Goal: Information Seeking & Learning: Learn about a topic

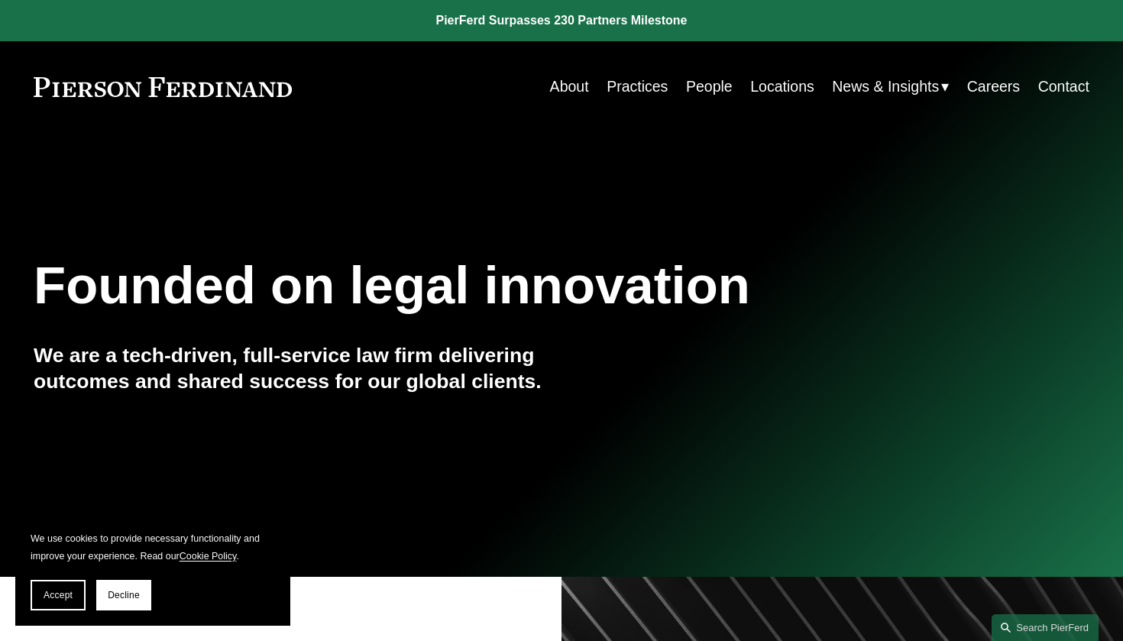
click at [770, 87] on link "Locations" at bounding box center [782, 87] width 64 height 30
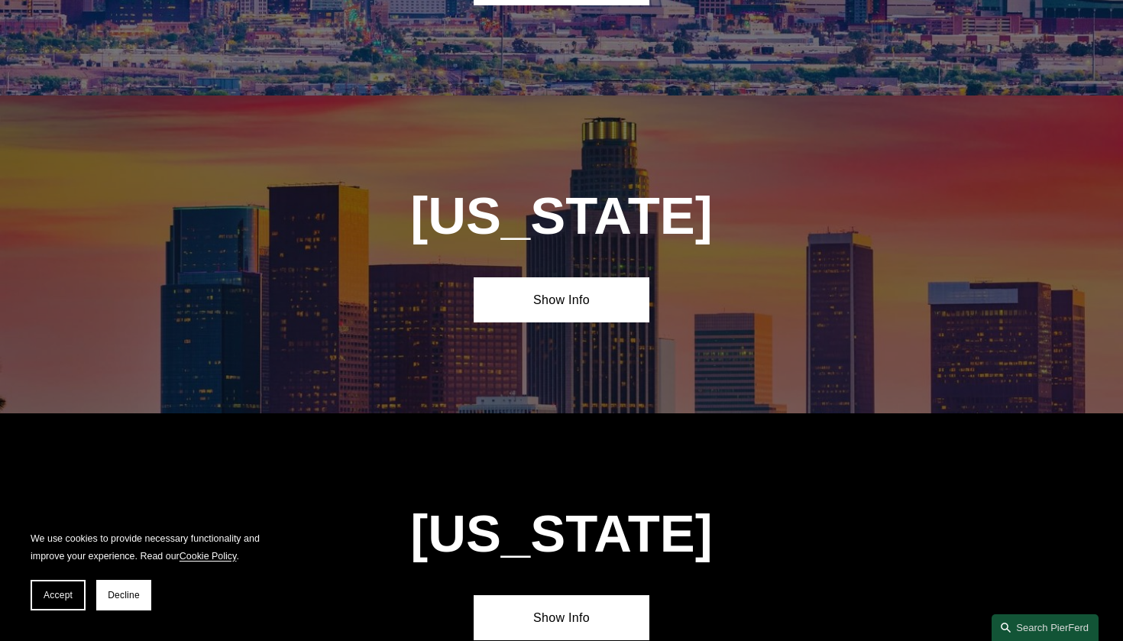
scroll to position [875, 0]
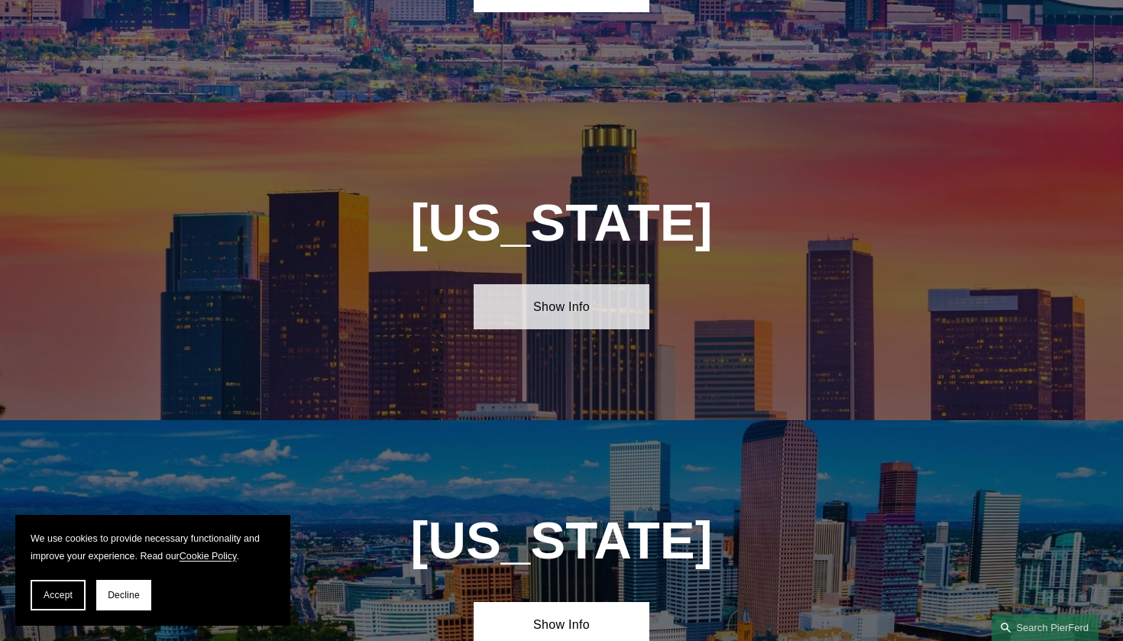
click at [565, 308] on link "Show Info" at bounding box center [562, 306] width 176 height 45
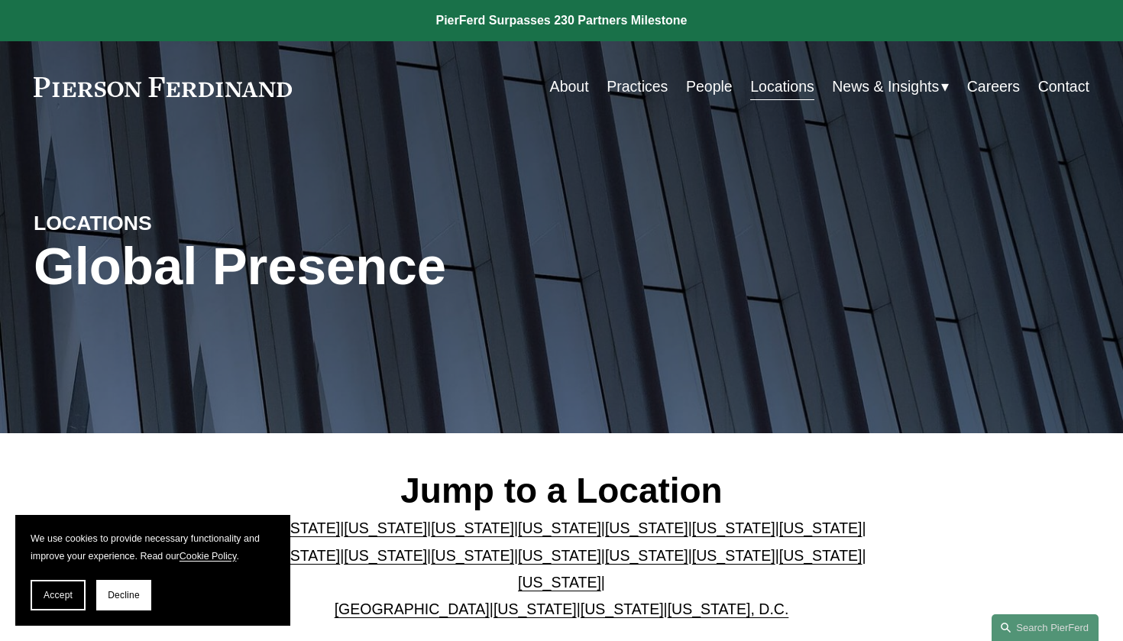
scroll to position [0, 0]
click at [992, 83] on link "Careers" at bounding box center [993, 87] width 53 height 30
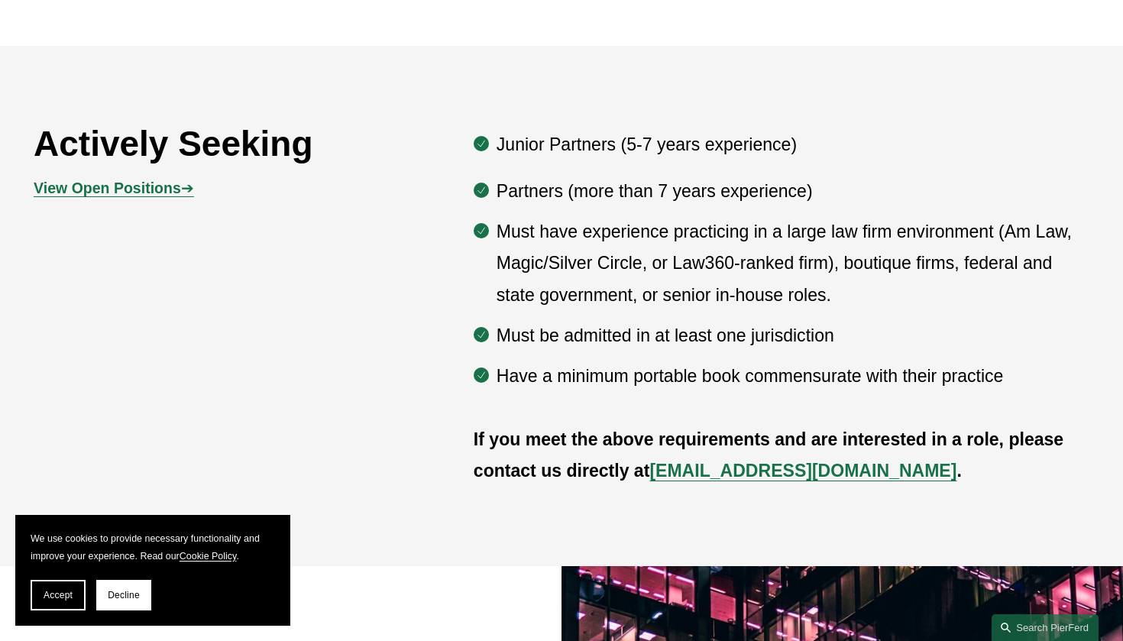
scroll to position [815, 0]
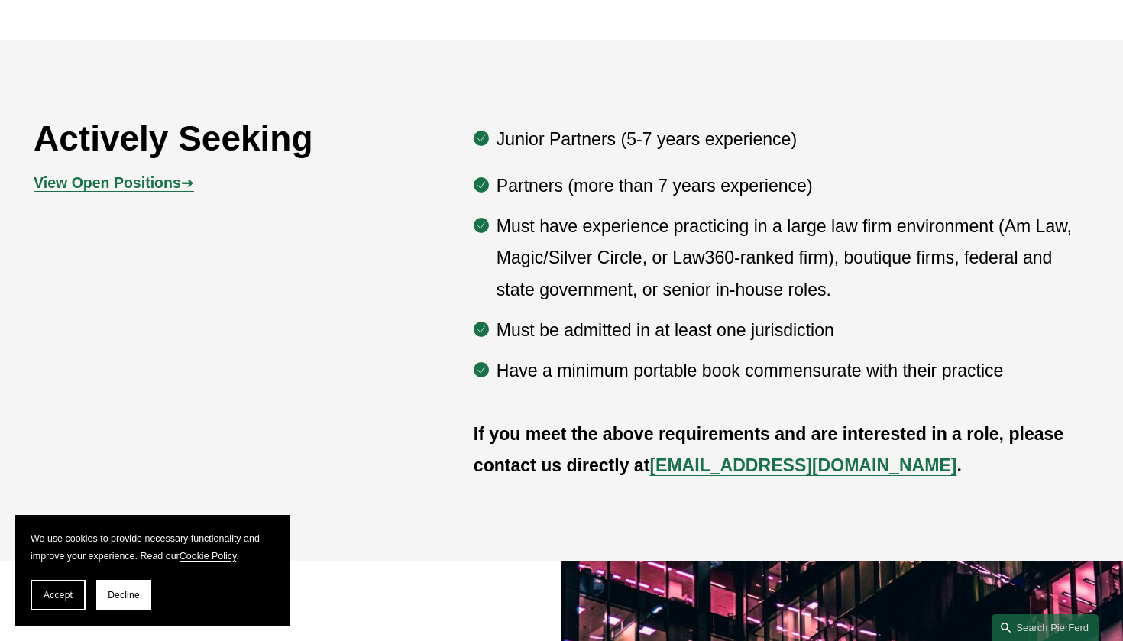
click at [140, 179] on strong "View Open Positions" at bounding box center [107, 182] width 147 height 17
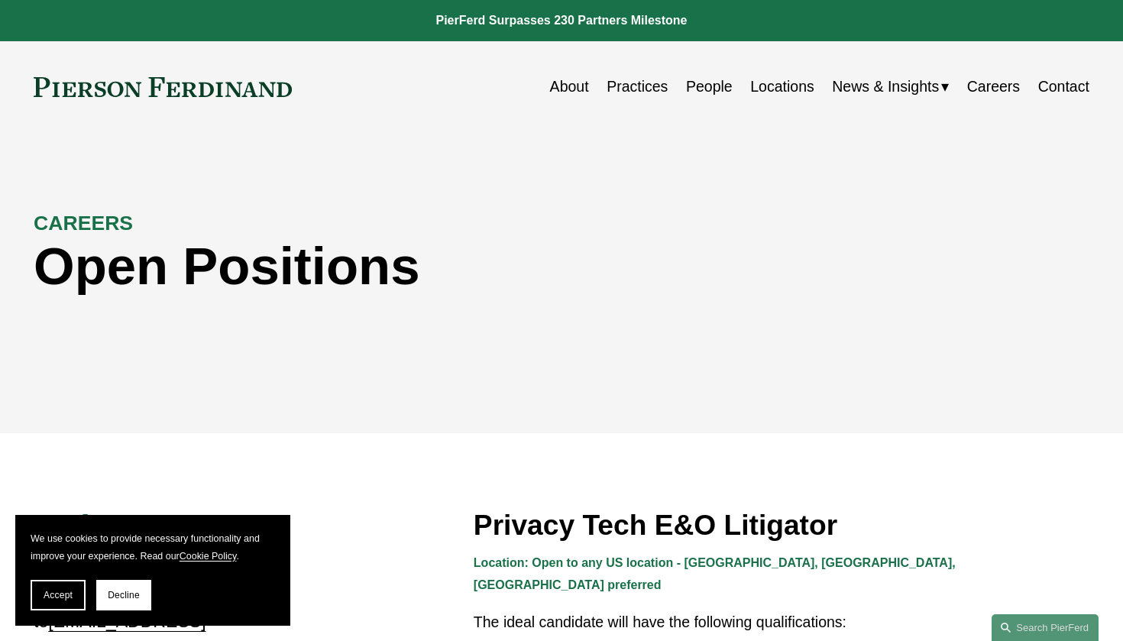
click at [565, 92] on link "About" at bounding box center [569, 87] width 39 height 30
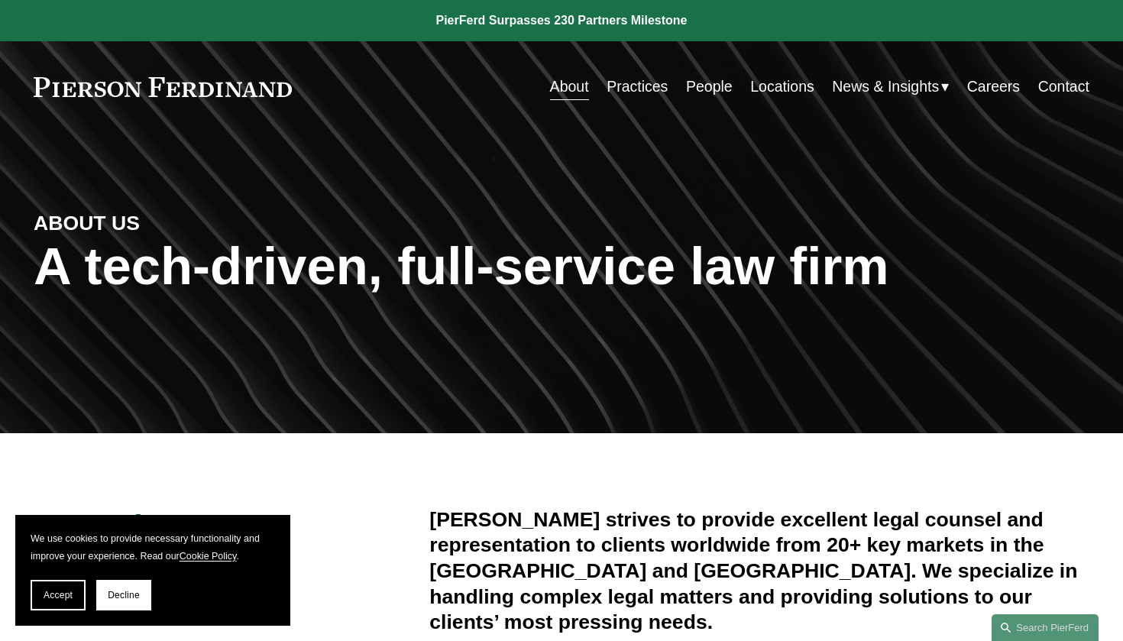
click at [638, 89] on link "Practices" at bounding box center [637, 87] width 61 height 30
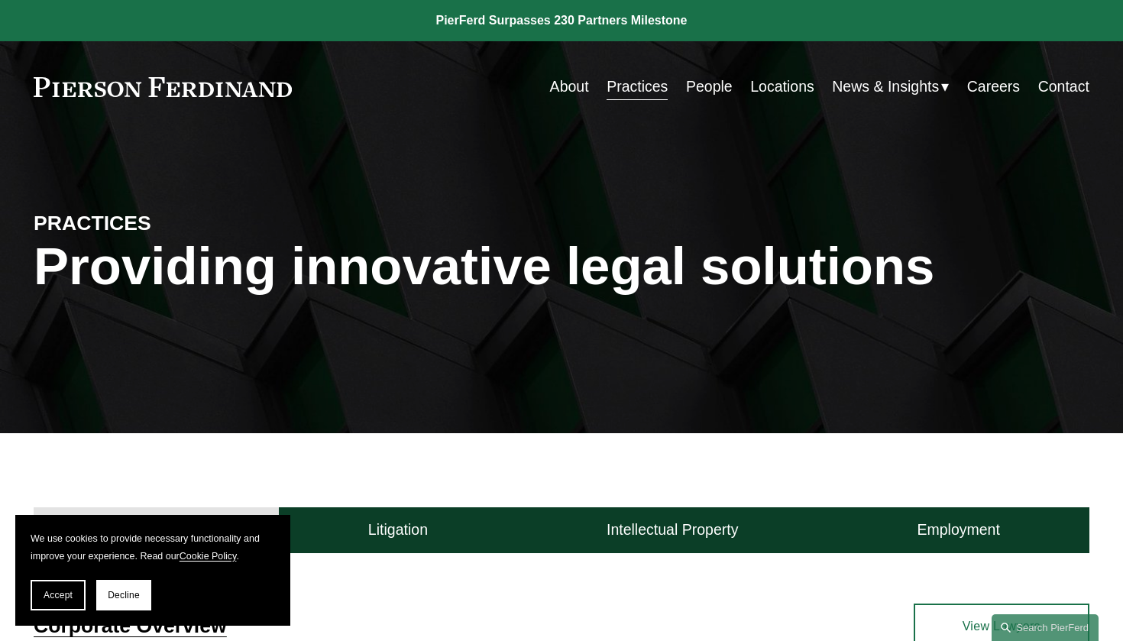
click at [770, 88] on link "Locations" at bounding box center [782, 87] width 64 height 30
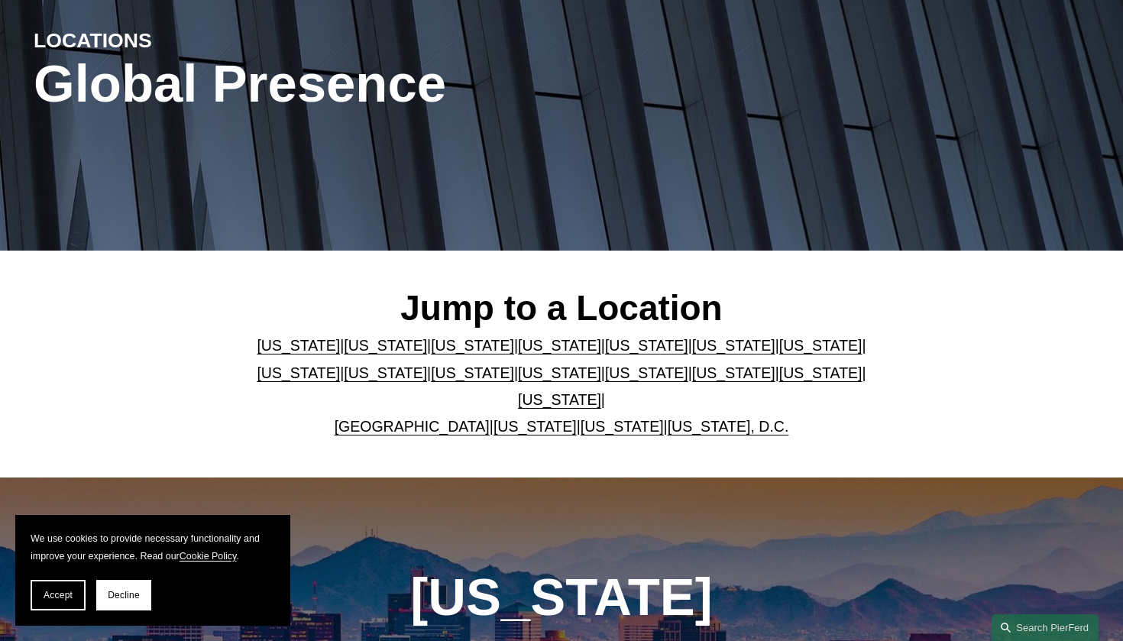
scroll to position [188, 0]
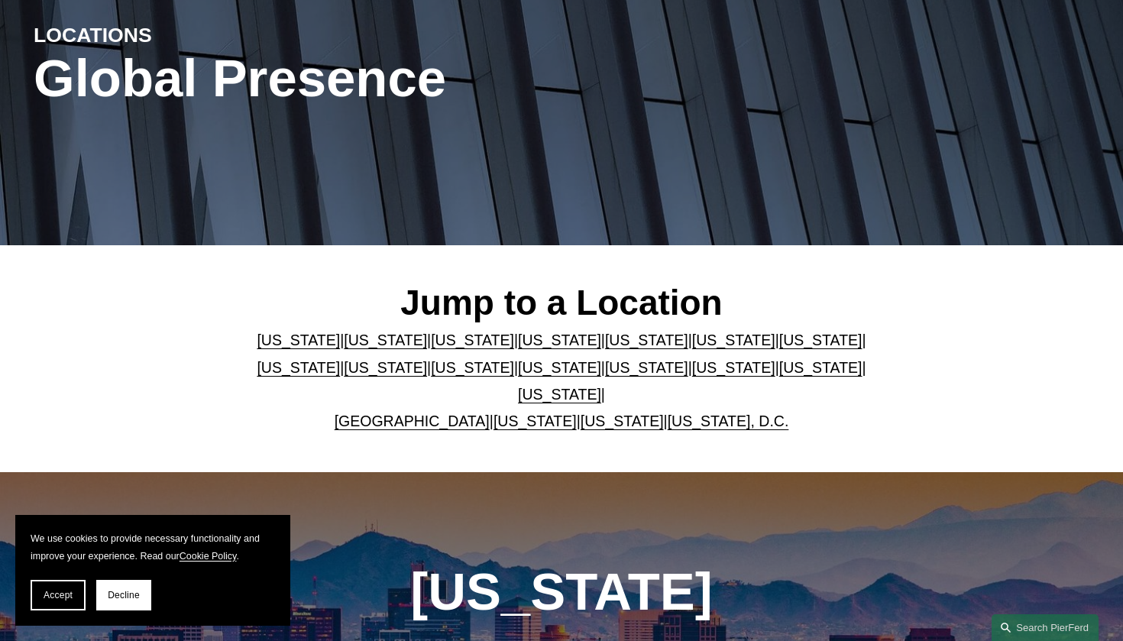
click at [416, 343] on link "[US_STATE]" at bounding box center [385, 340] width 83 height 17
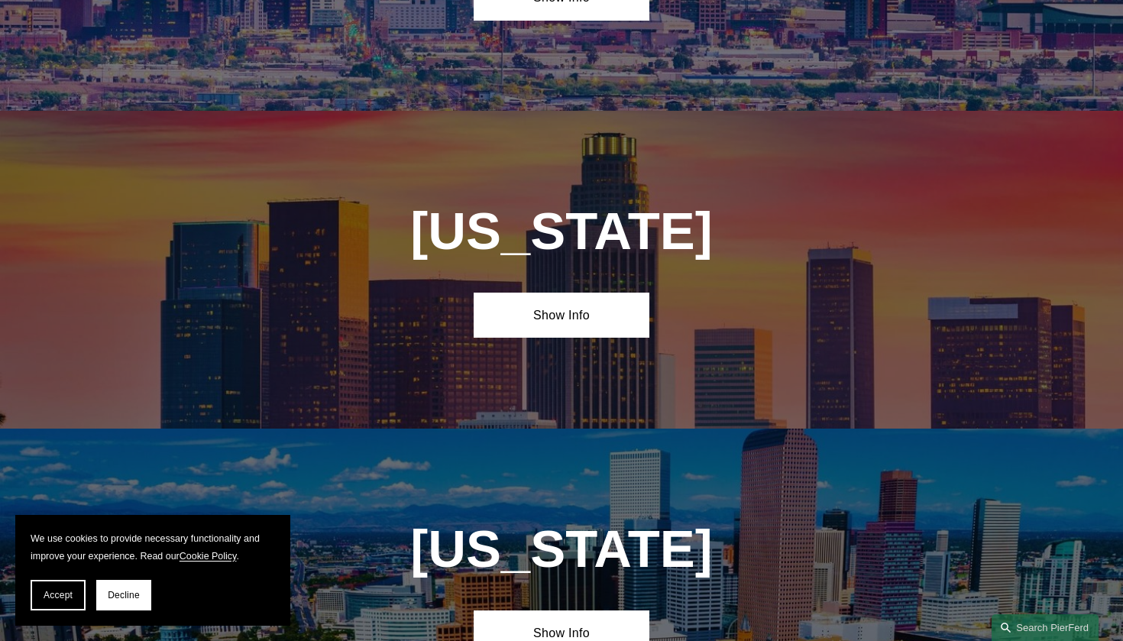
scroll to position [977, 0]
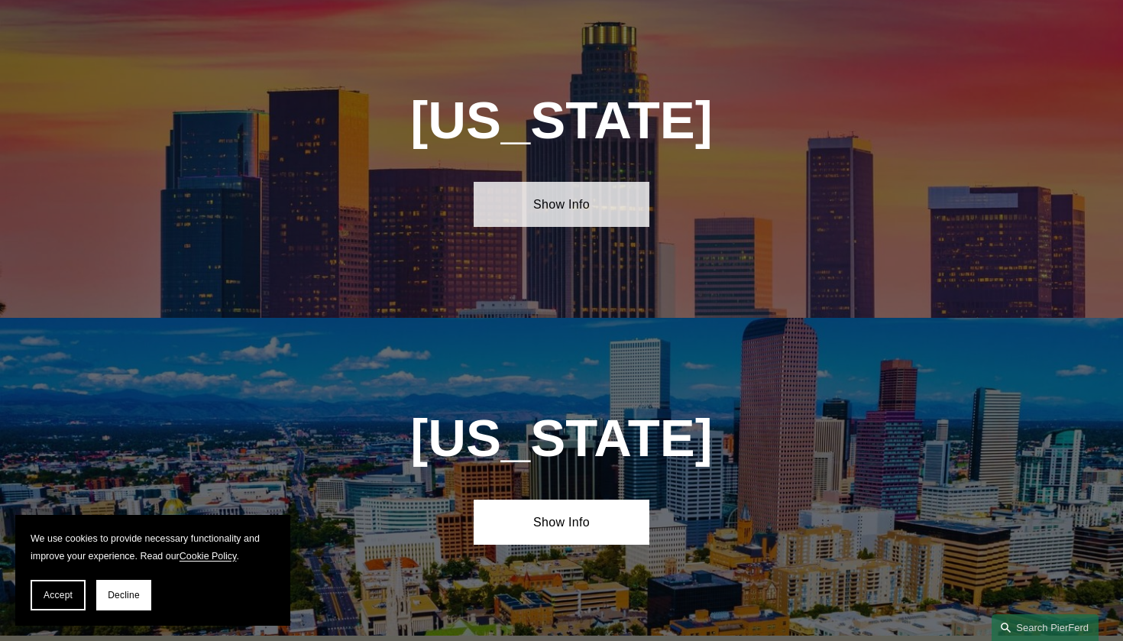
click at [530, 202] on link "Show Info" at bounding box center [562, 204] width 176 height 45
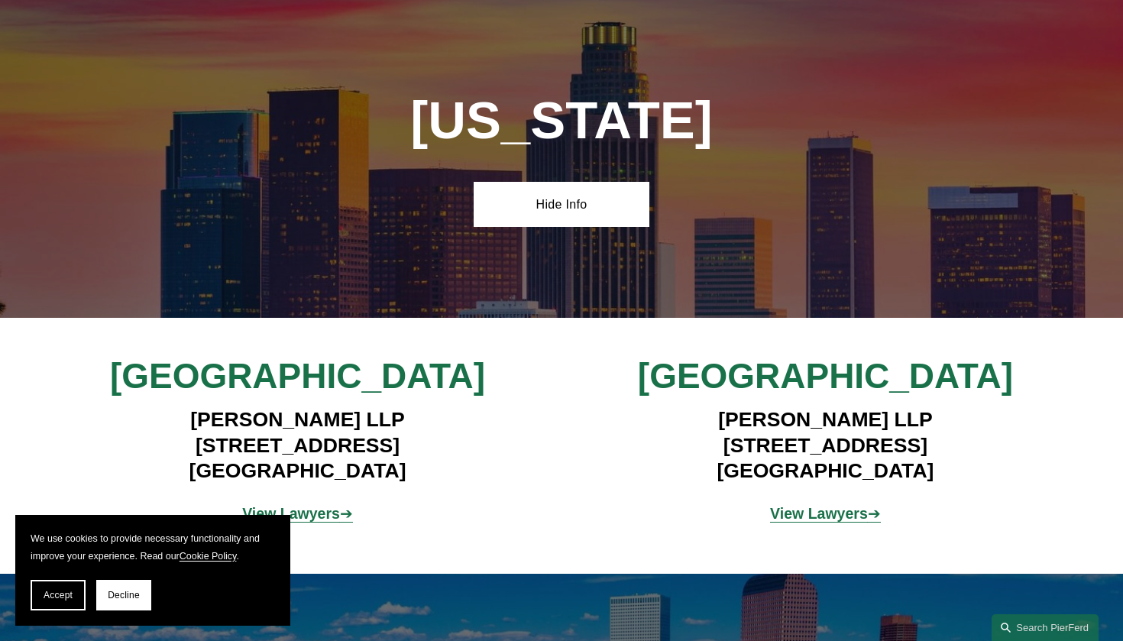
click at [342, 516] on span "View Lawyers ➔" at bounding box center [297, 513] width 111 height 17
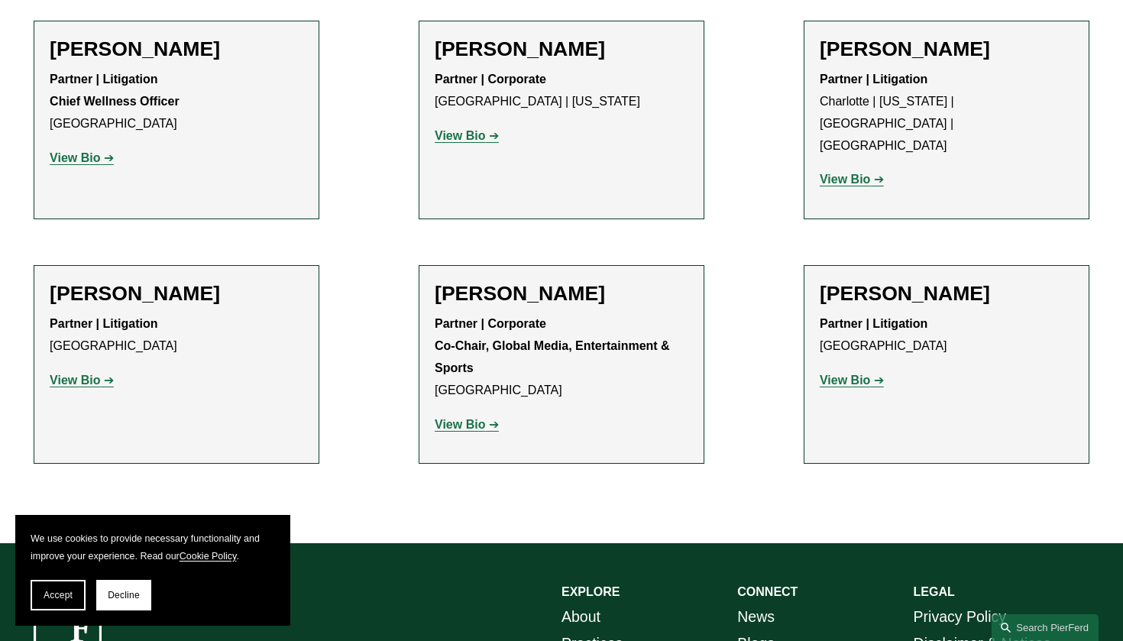
scroll to position [1538, 0]
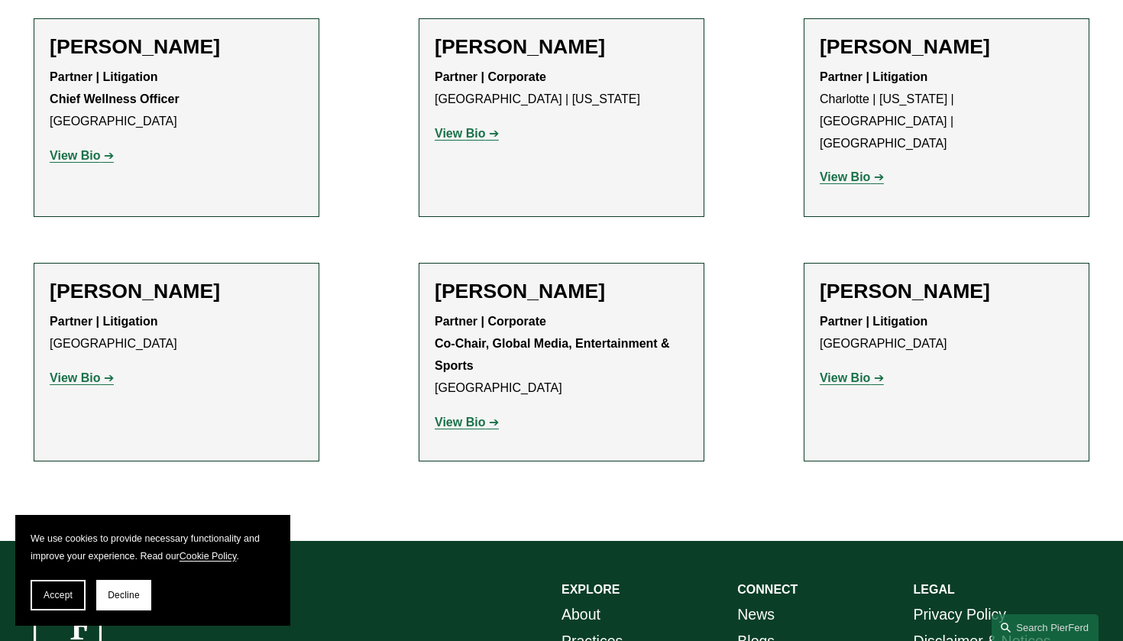
click at [460, 416] on strong "View Bio" at bounding box center [460, 422] width 50 height 13
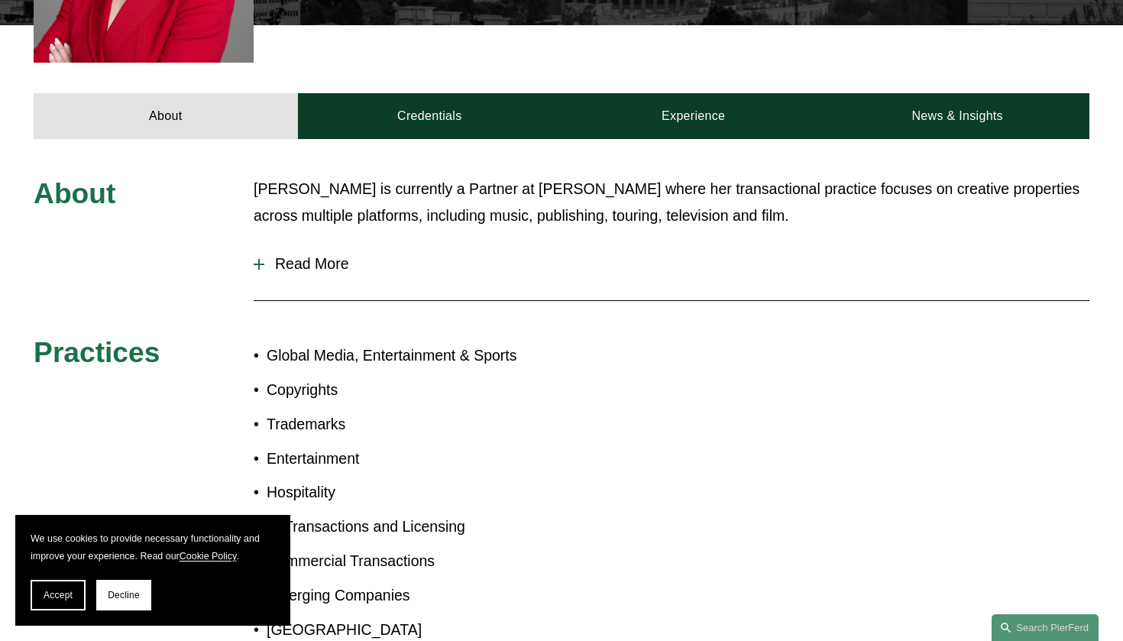
scroll to position [669, 0]
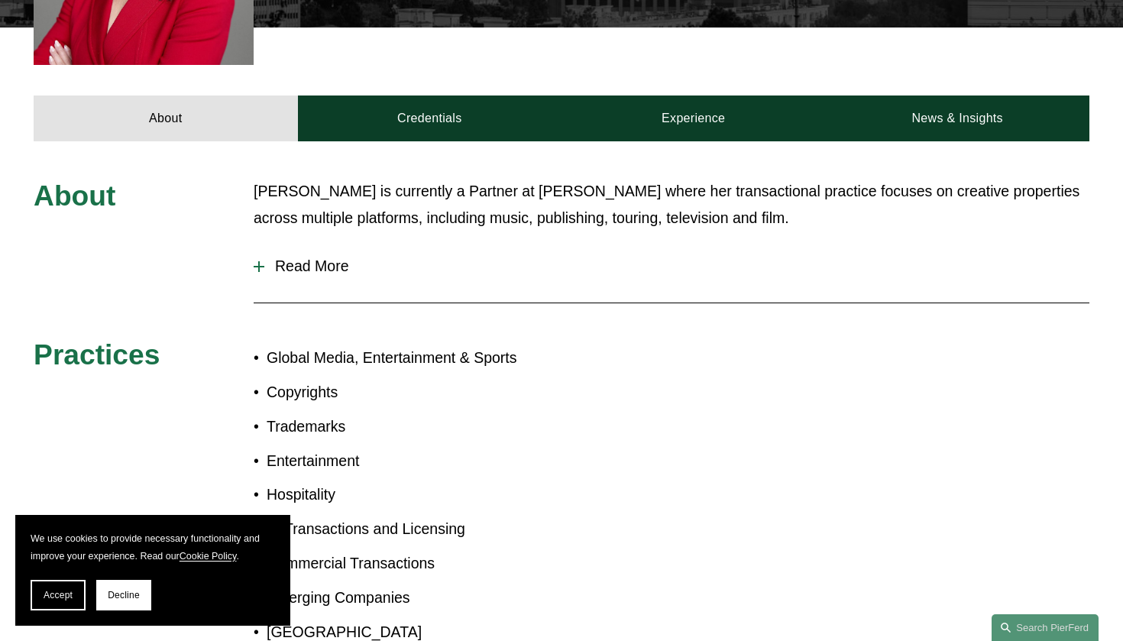
click at [316, 258] on span "Read More" at bounding box center [676, 267] width 825 height 18
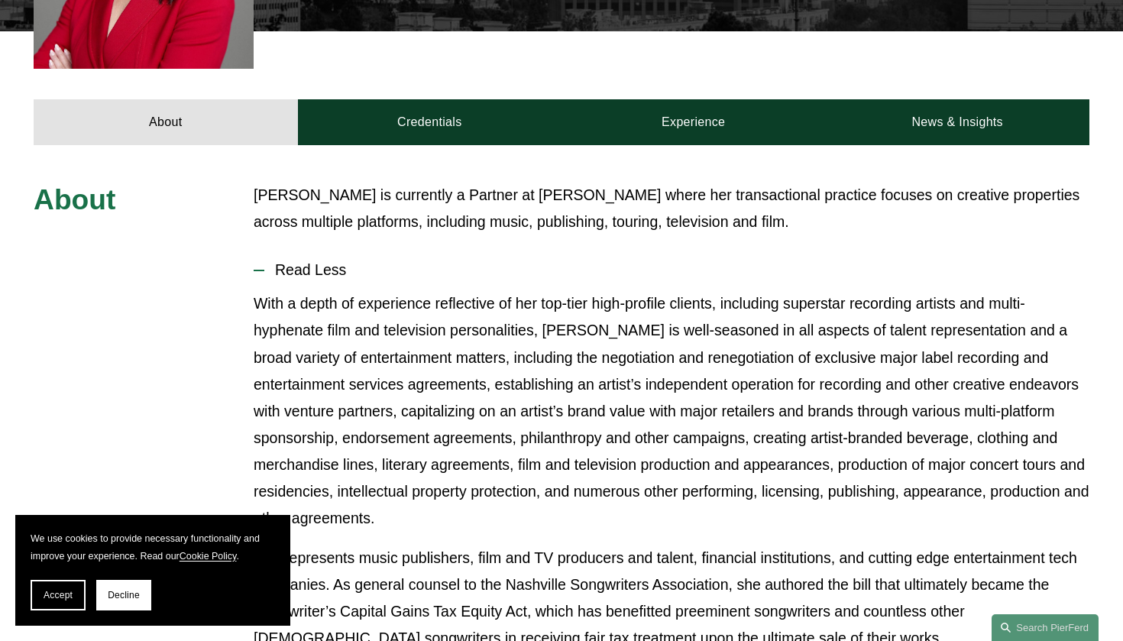
scroll to position [658, 0]
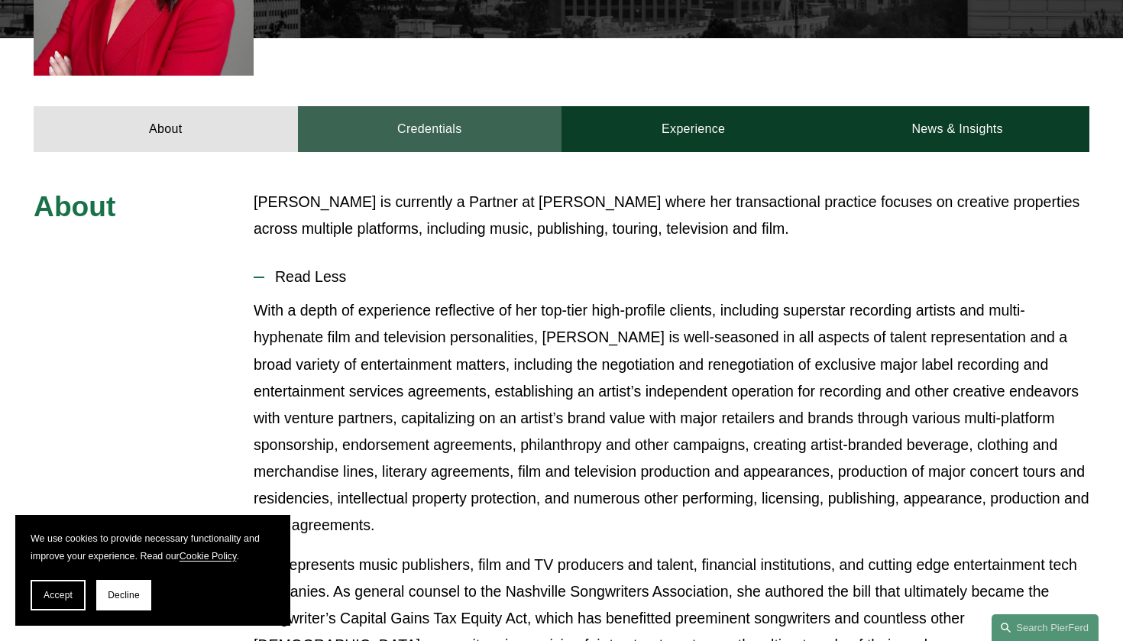
click at [460, 106] on link "Credentials" at bounding box center [430, 128] width 264 height 45
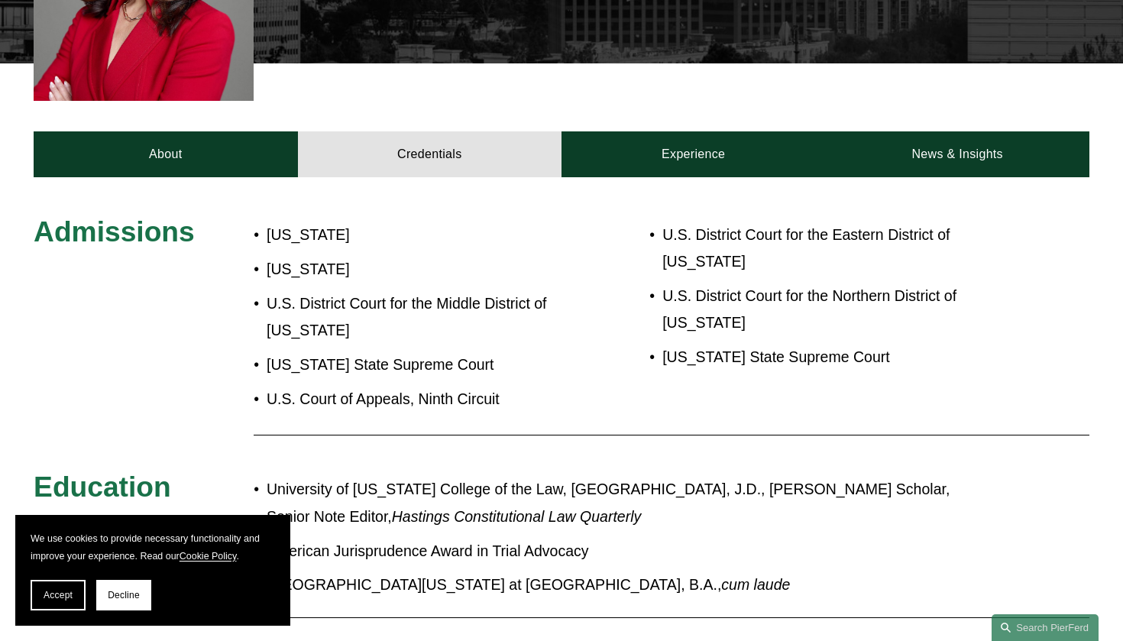
scroll to position [621, 0]
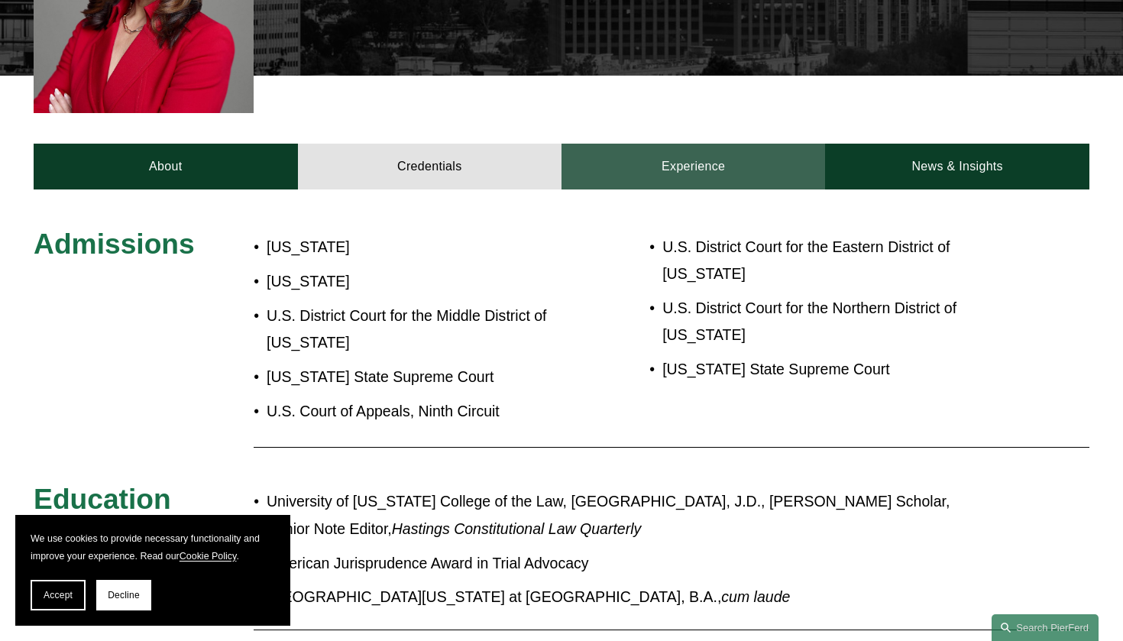
click at [665, 149] on link "Experience" at bounding box center [694, 166] width 264 height 45
